Goal: Use online tool/utility: Utilize a website feature to perform a specific function

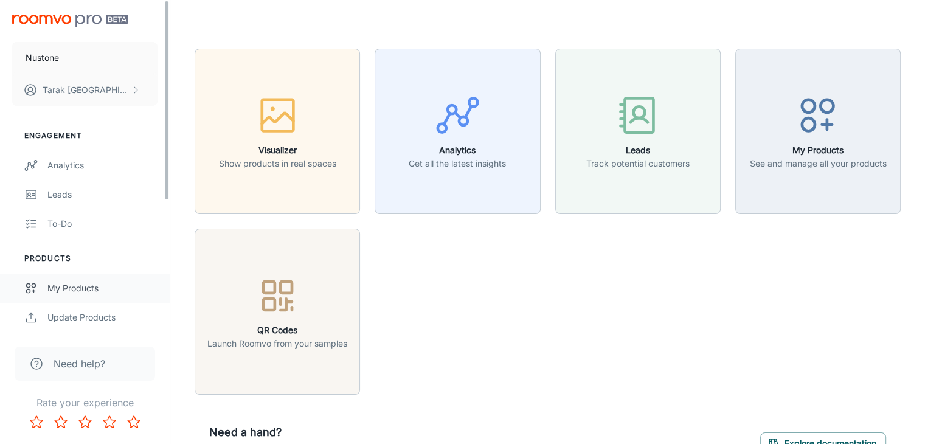
click at [55, 285] on div "My Products" at bounding box center [102, 288] width 110 height 13
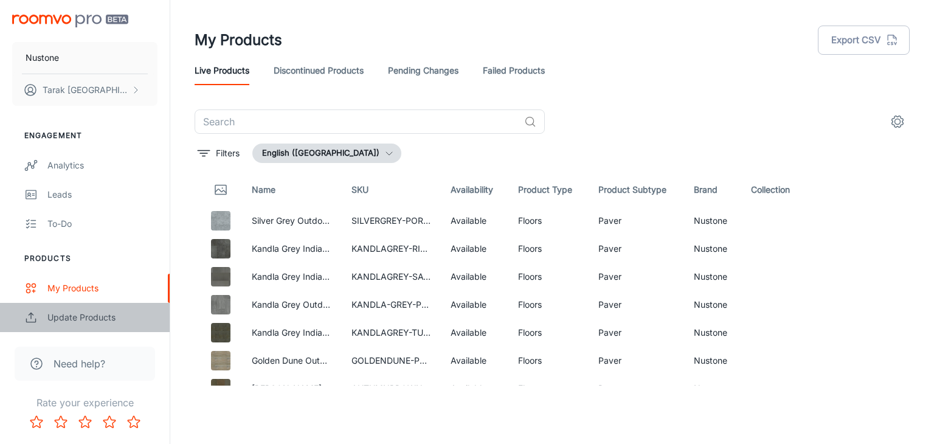
click at [73, 316] on div "Update Products" at bounding box center [102, 317] width 110 height 13
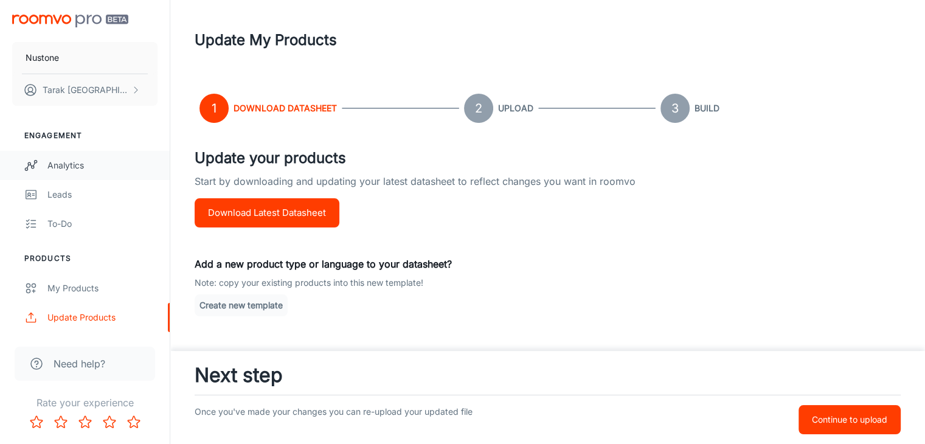
click at [57, 168] on div "Analytics" at bounding box center [102, 165] width 110 height 13
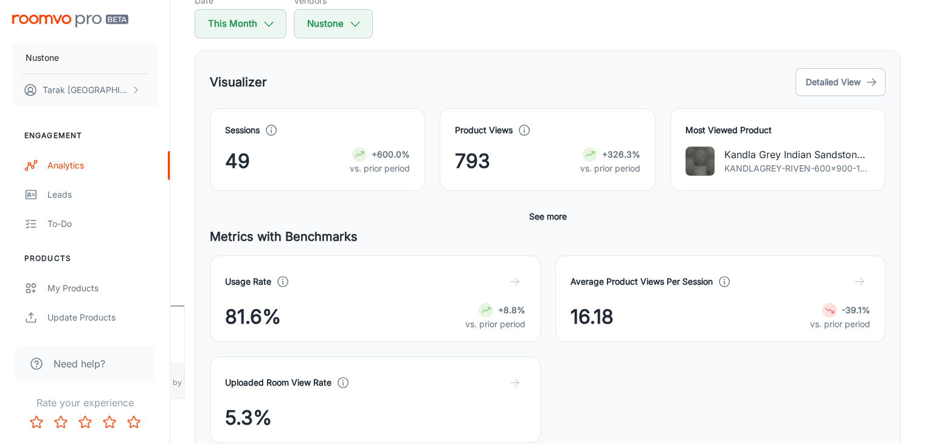
scroll to position [61, 0]
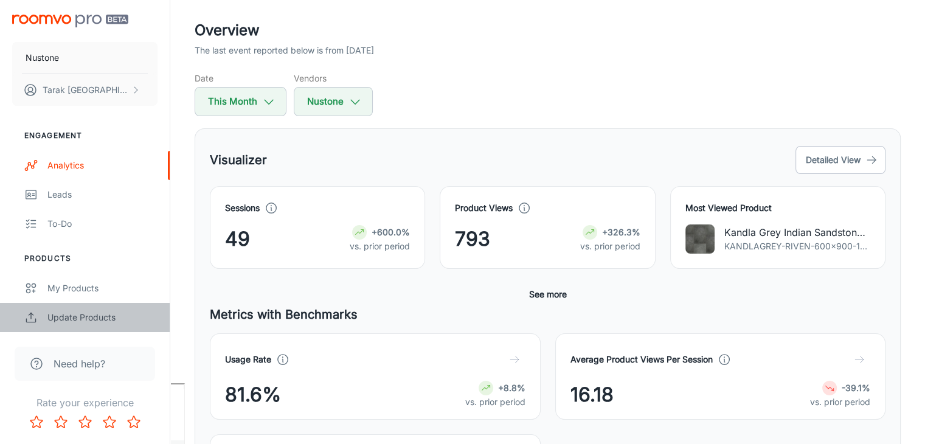
click at [55, 314] on div "Update Products" at bounding box center [102, 317] width 110 height 13
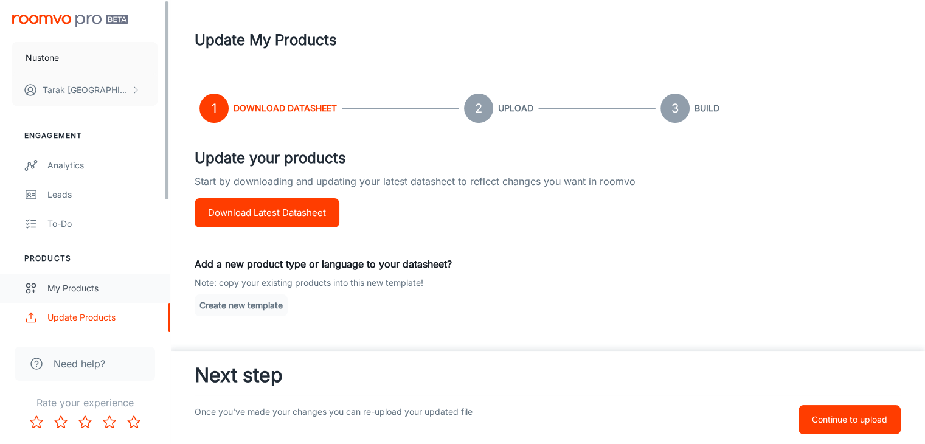
click at [65, 288] on div "My Products" at bounding box center [102, 288] width 110 height 13
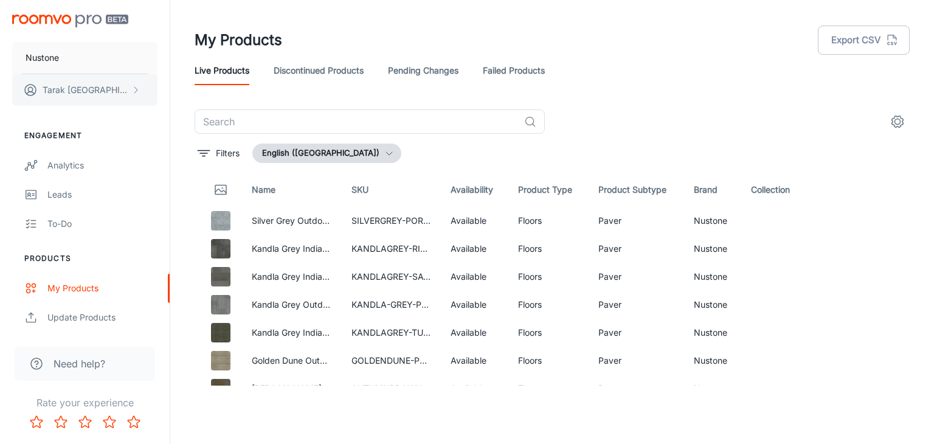
click at [54, 89] on p "Tarak Turki" at bounding box center [86, 89] width 86 height 13
click at [58, 92] on div at bounding box center [467, 222] width 934 height 444
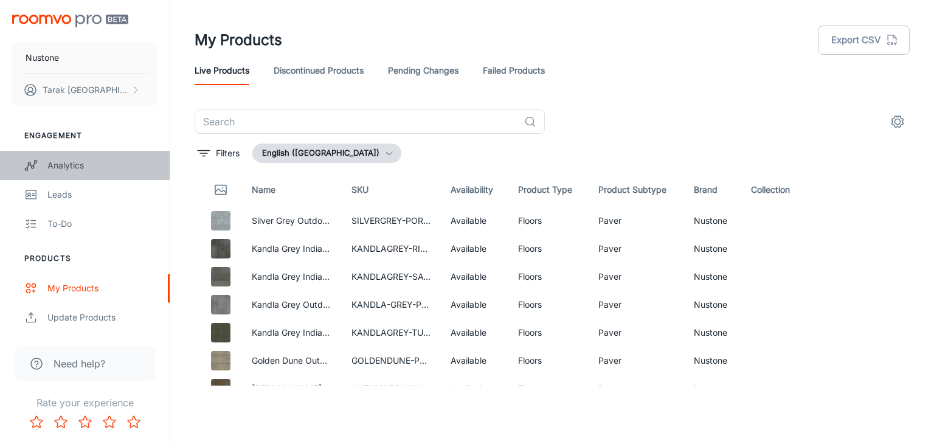
click at [56, 162] on div "Analytics" at bounding box center [102, 165] width 110 height 13
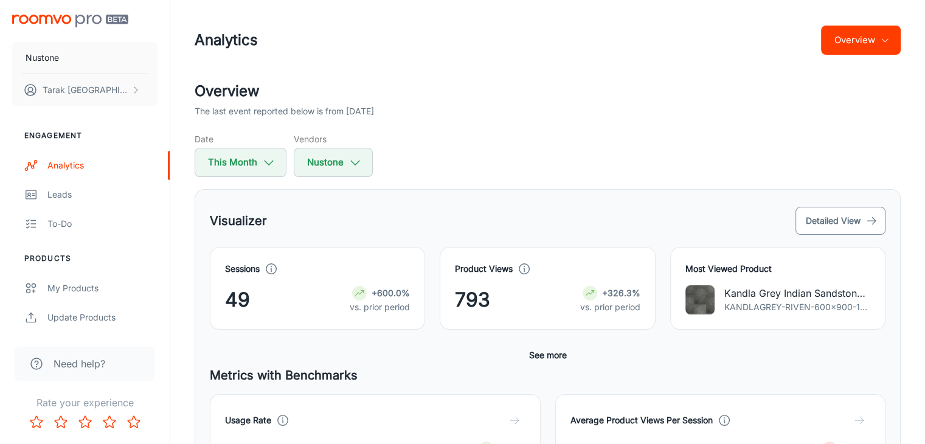
click at [830, 210] on button "Detailed View" at bounding box center [841, 221] width 90 height 28
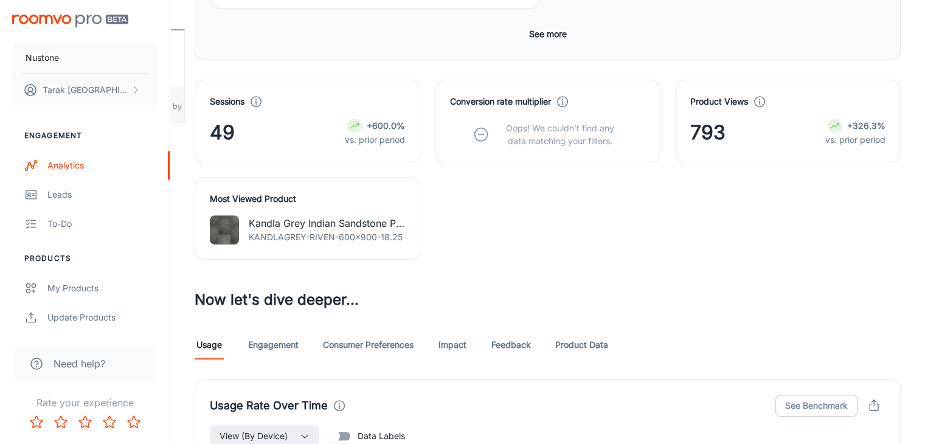
scroll to position [304, 0]
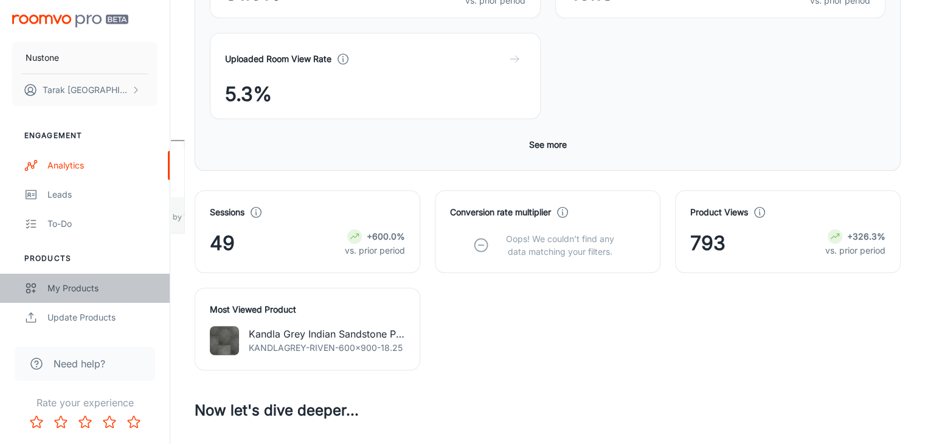
click at [57, 280] on link "My Products" at bounding box center [85, 288] width 170 height 29
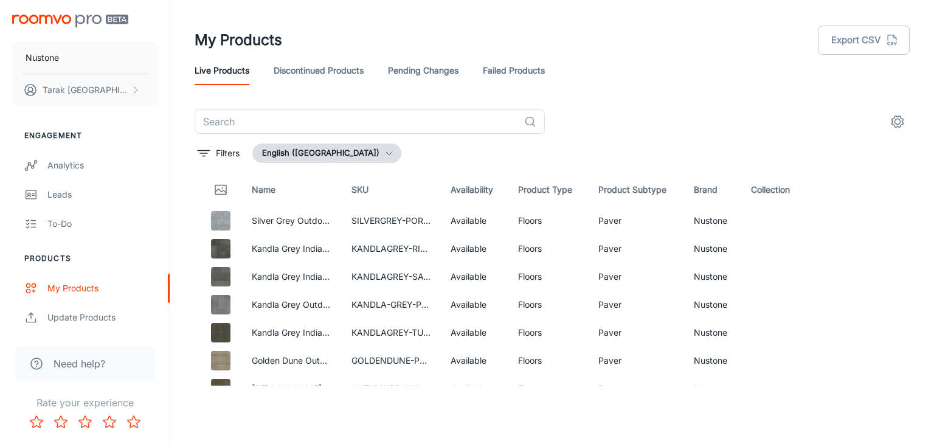
click at [61, 18] on img "scrollable content" at bounding box center [70, 21] width 116 height 13
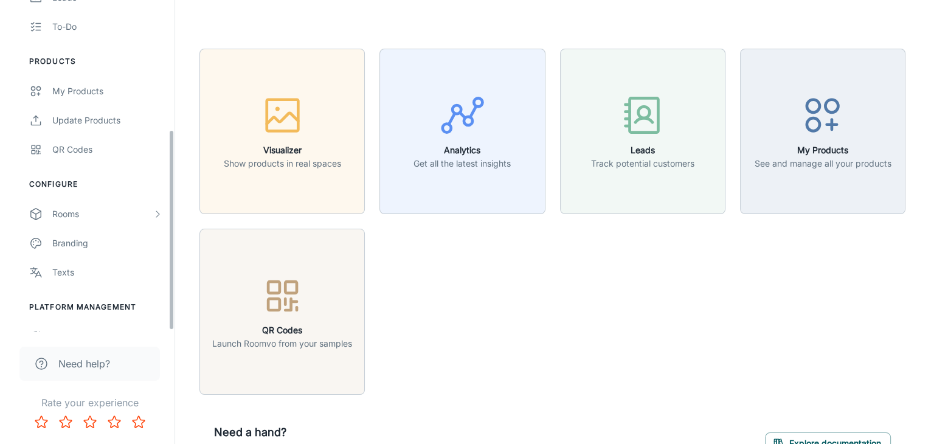
scroll to position [217, 0]
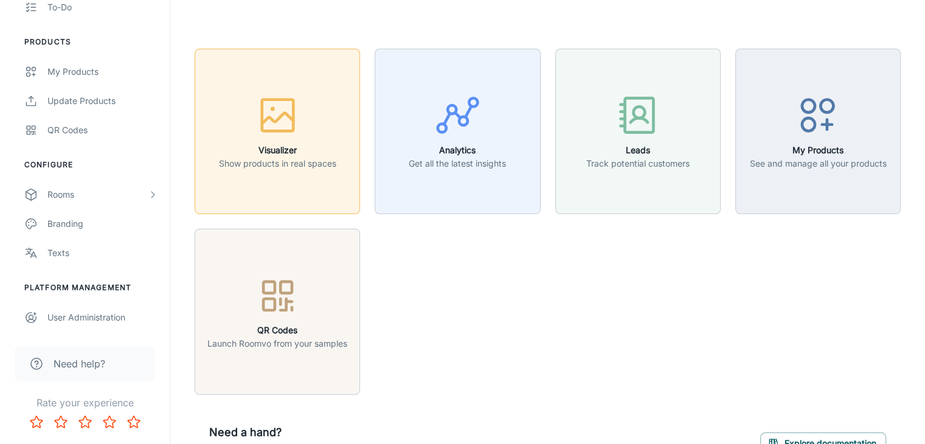
click at [276, 170] on button "Visualizer Show products in real spaces" at bounding box center [277, 131] width 165 height 165
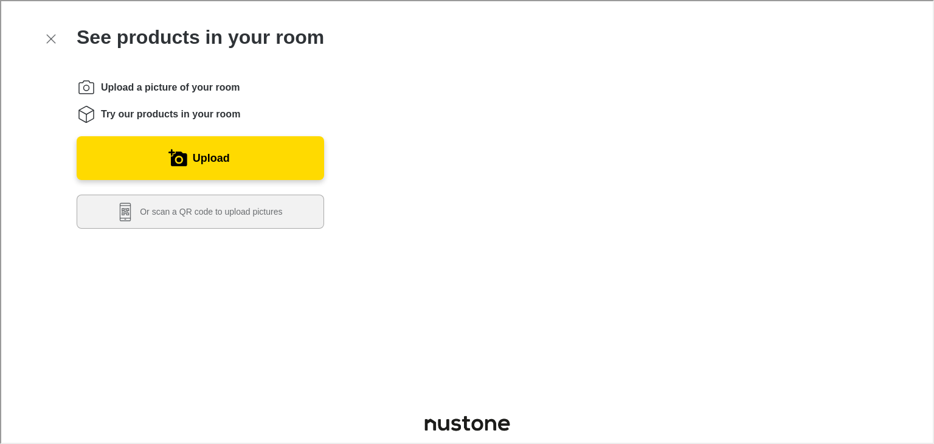
scroll to position [0, 0]
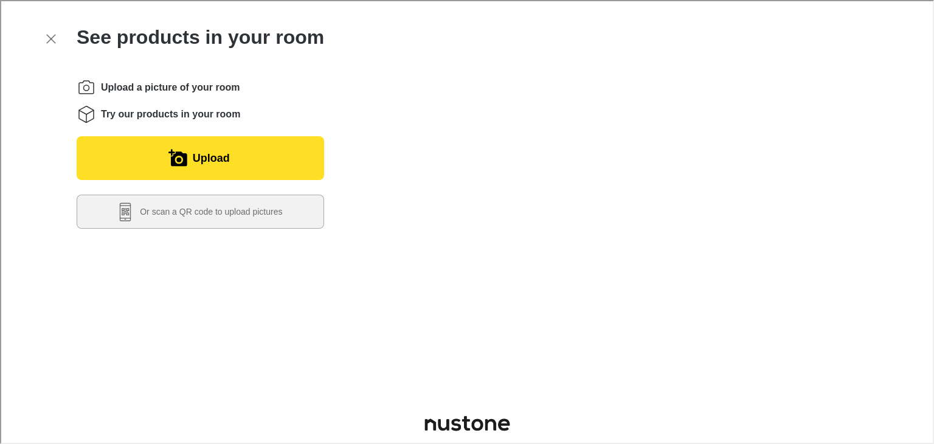
click at [133, 156] on button "Upload" at bounding box center [199, 157] width 248 height 44
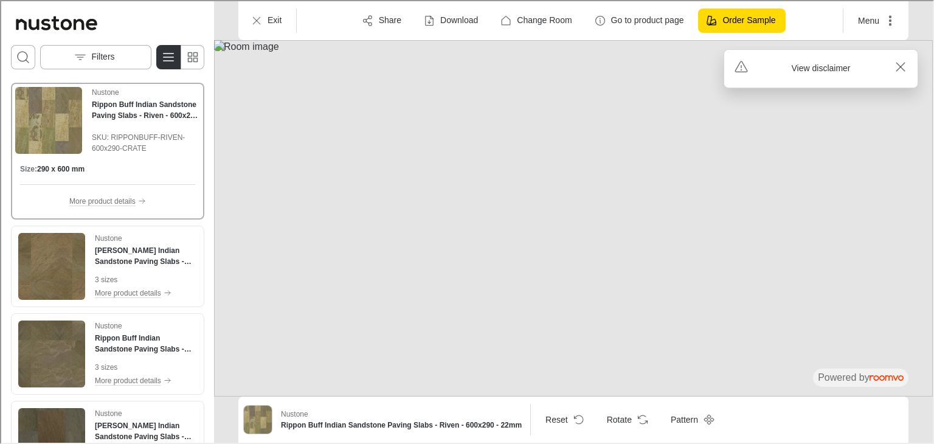
drag, startPoint x: 620, startPoint y: 338, endPoint x: 438, endPoint y: 304, distance: 185.6
click at [438, 304] on img at bounding box center [572, 217] width 719 height 356
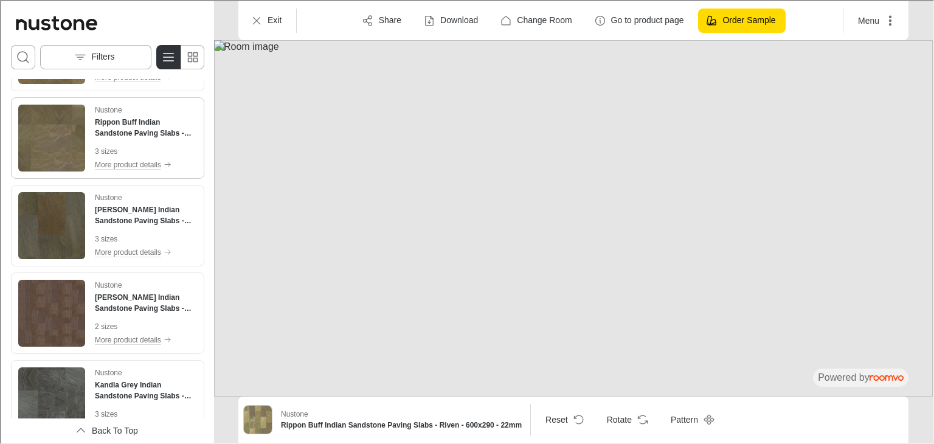
scroll to position [243, 0]
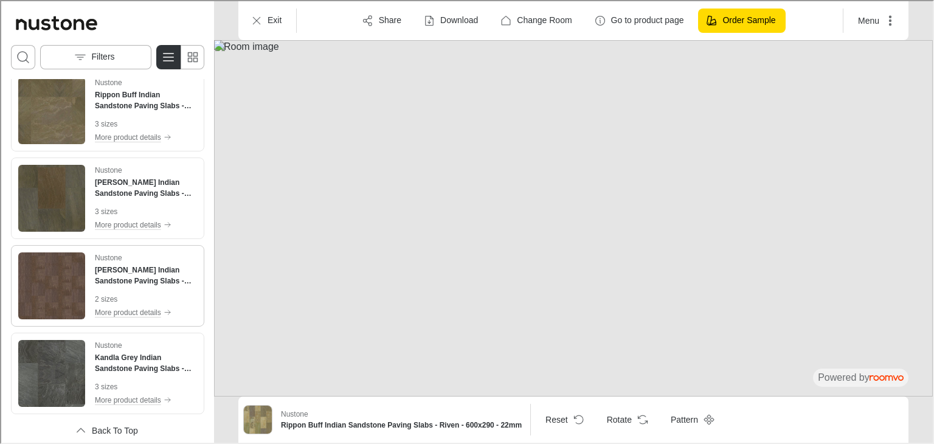
click at [73, 296] on img "See Autumn Brown Indian Sandstone Paving Slabs - Riven - 290x290 - 22mm in the …" at bounding box center [50, 284] width 67 height 67
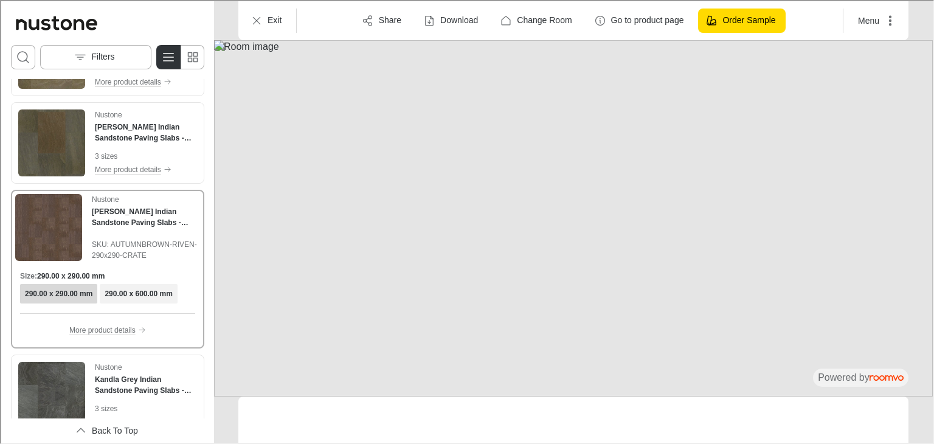
scroll to position [188, 0]
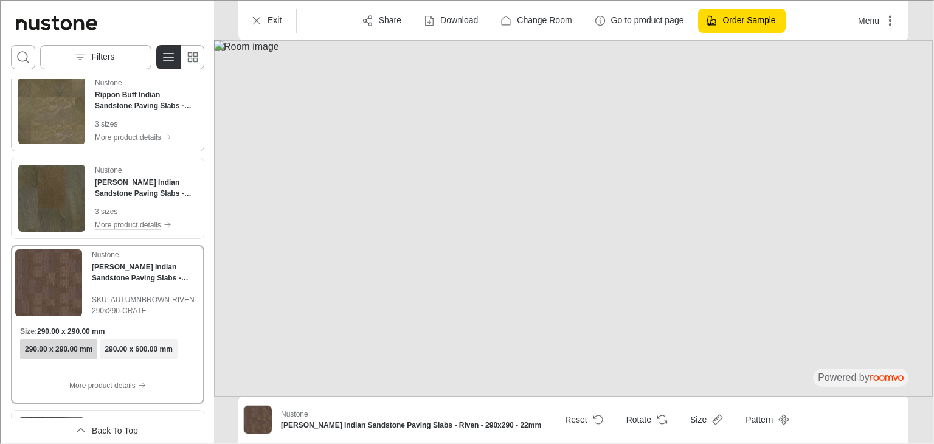
click at [61, 94] on img "See Rippon Buff Indian Sandstone Paving Slabs - Riven - 600x900 - 22mm in the r…" at bounding box center [50, 109] width 67 height 67
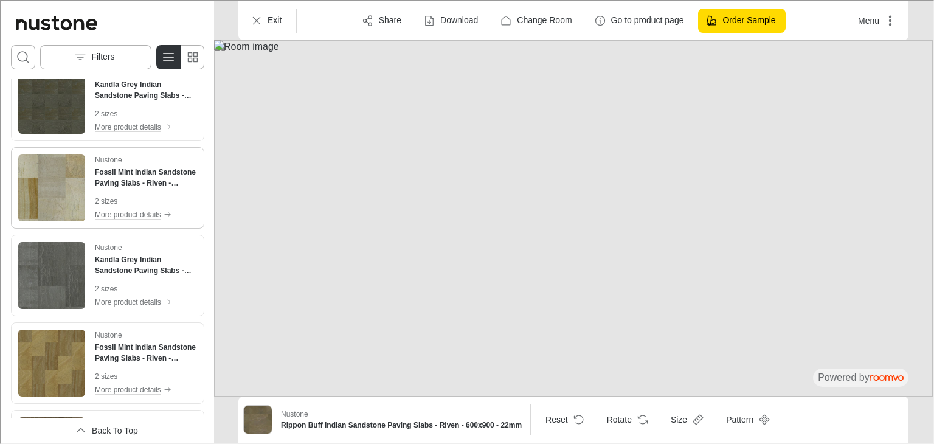
click at [73, 195] on img "See Fossil Mint Indian Sandstone Paving Slabs - Riven - 600x900 - 22mm in the r…" at bounding box center [50, 186] width 67 height 67
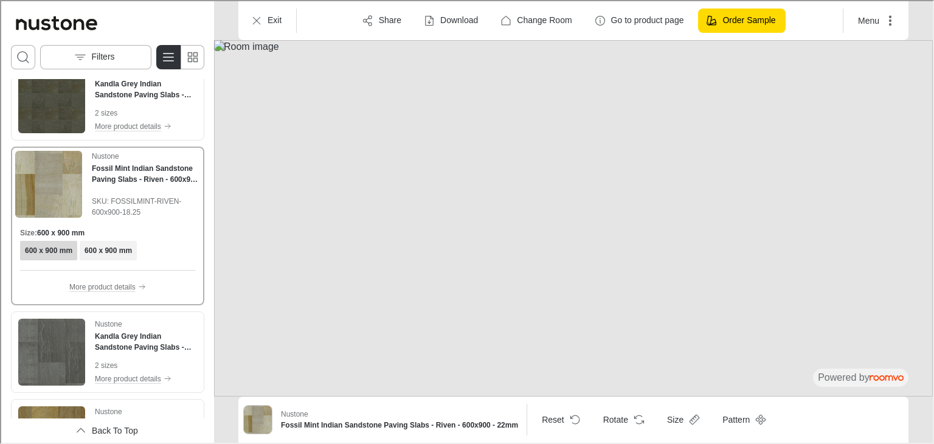
click at [650, 366] on img at bounding box center [572, 217] width 719 height 356
click at [275, 20] on p "Exit" at bounding box center [273, 19] width 14 height 12
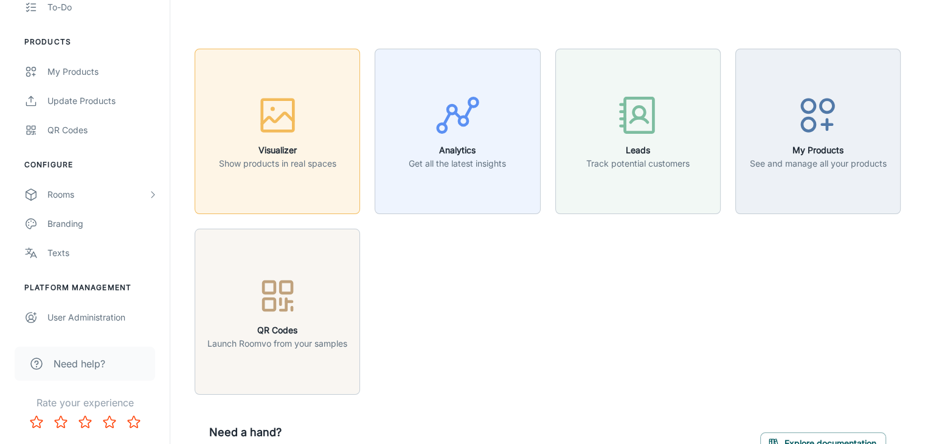
click at [272, 128] on icon "button" at bounding box center [278, 115] width 46 height 46
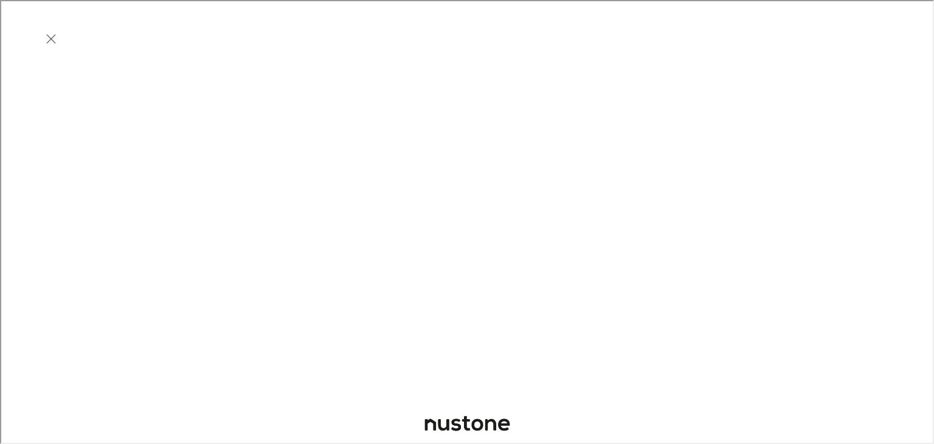
scroll to position [0, 0]
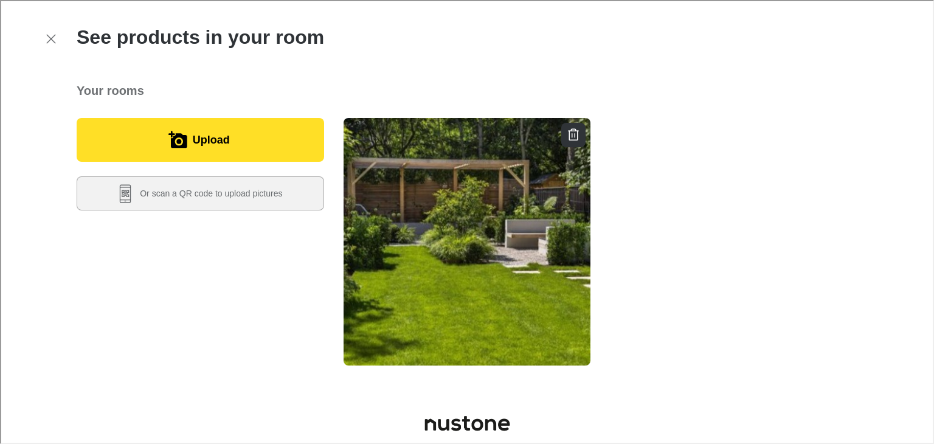
click at [236, 139] on button "Upload" at bounding box center [199, 139] width 248 height 44
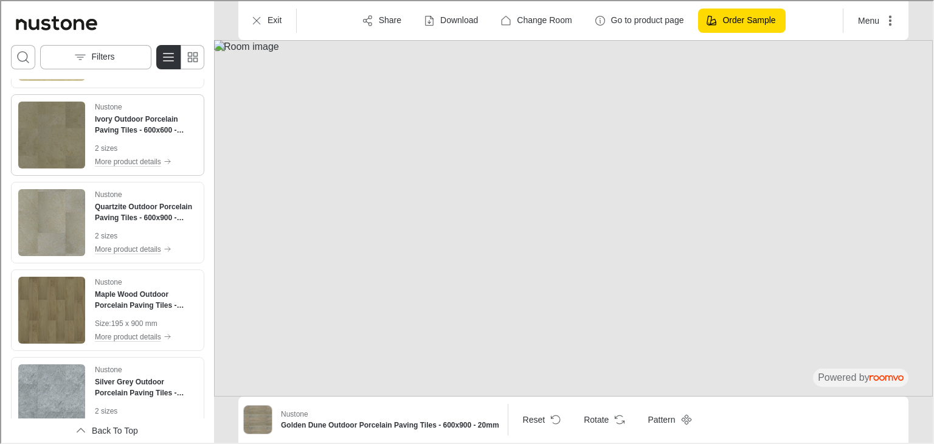
scroll to position [243, 0]
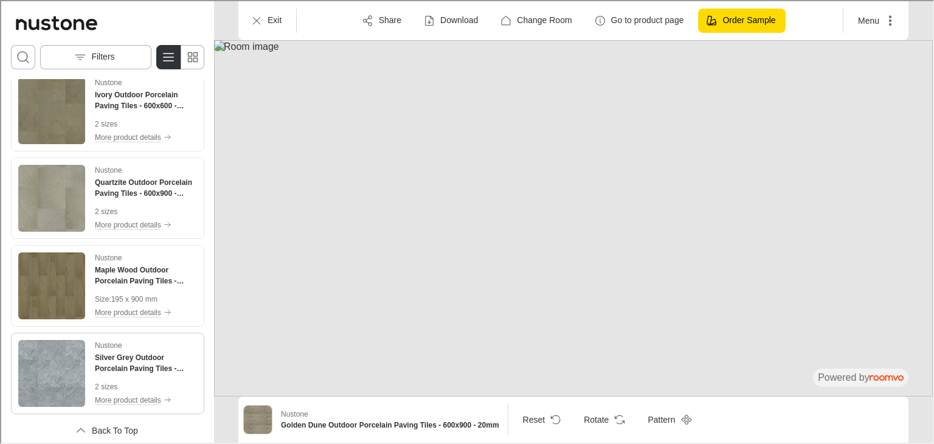
click at [54, 349] on img "See Silver Grey Outdoor Porcelain Paving Tiles - 600x600 - 20mm in the room" at bounding box center [50, 372] width 67 height 67
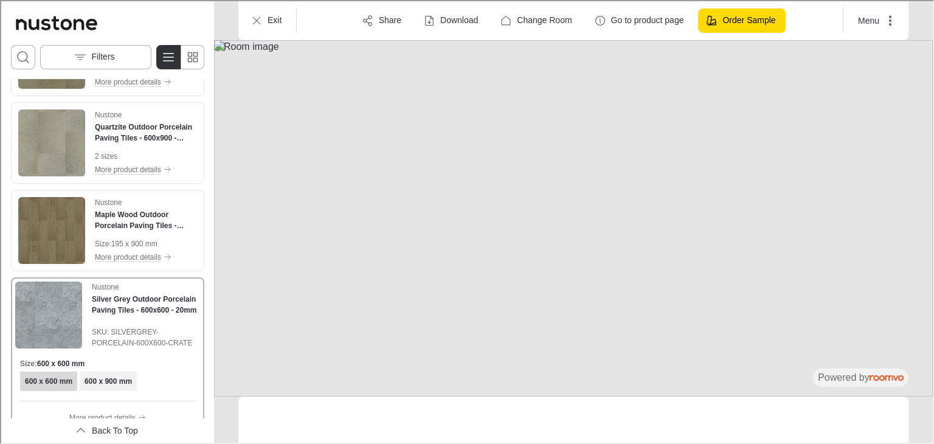
scroll to position [188, 0]
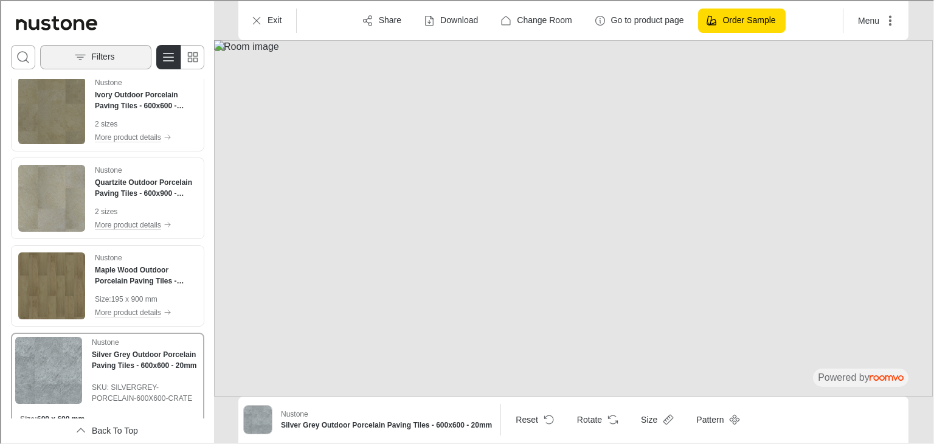
click at [94, 50] on p "Filters" at bounding box center [101, 56] width 23 height 12
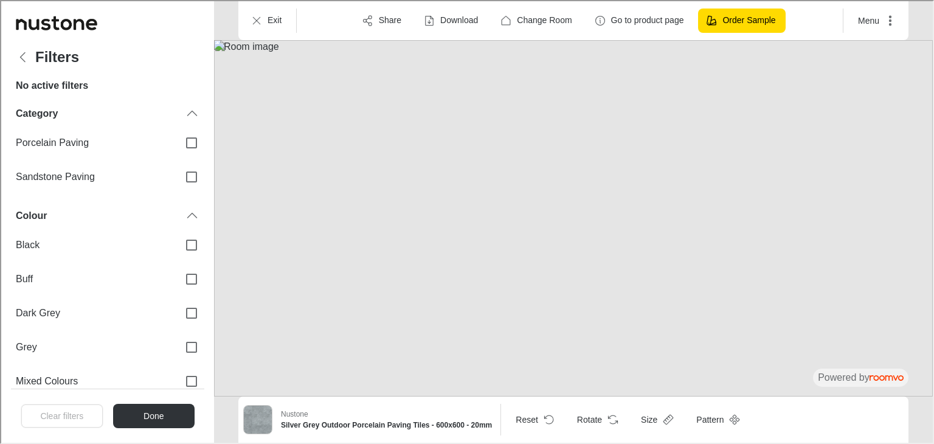
scroll to position [0, 0]
click at [20, 53] on icon "Back" at bounding box center [22, 56] width 15 height 15
